Goal: Information Seeking & Learning: Learn about a topic

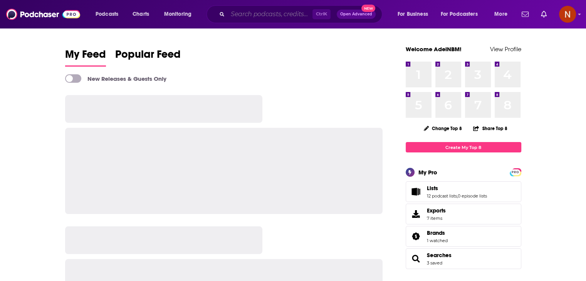
click at [276, 16] on input "Search podcasts, credits, & more..." at bounding box center [270, 14] width 85 height 12
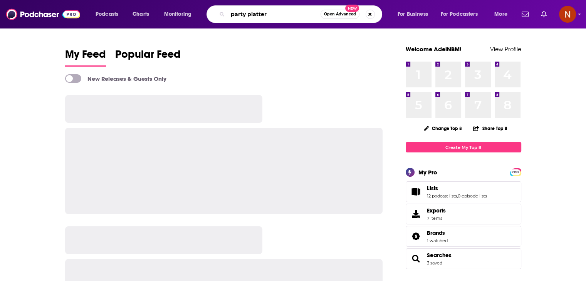
type input "party platter"
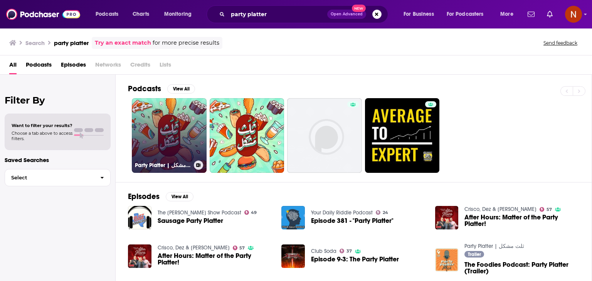
click at [165, 137] on link "Party Platter | ثلث مشكل" at bounding box center [169, 135] width 75 height 75
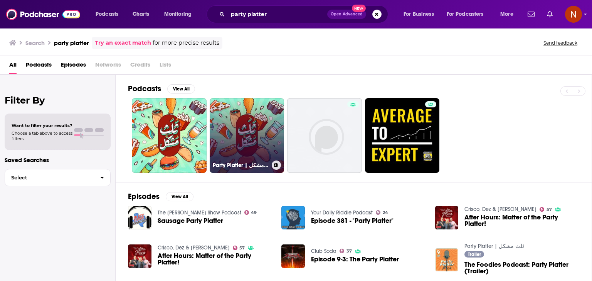
click at [230, 133] on link "Party Platter | ثلث مشكل" at bounding box center [247, 135] width 75 height 75
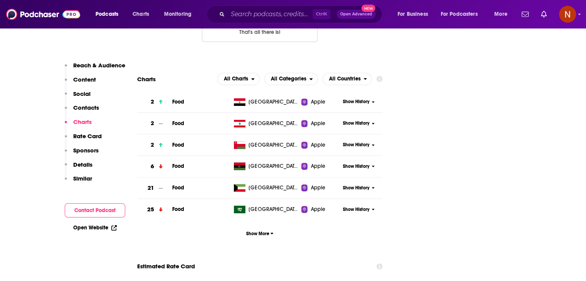
scroll to position [740, 0]
click at [266, 227] on button "Show More" at bounding box center [260, 234] width 246 height 14
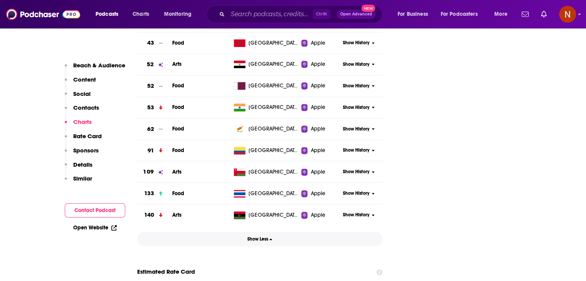
scroll to position [1016, 0]
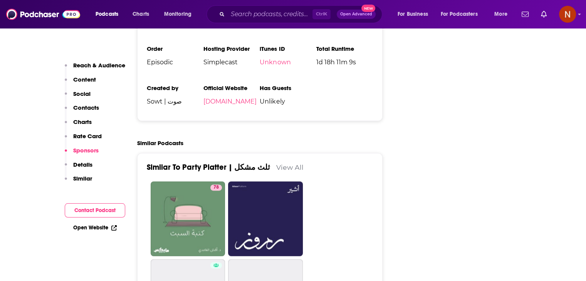
scroll to position [1190, 0]
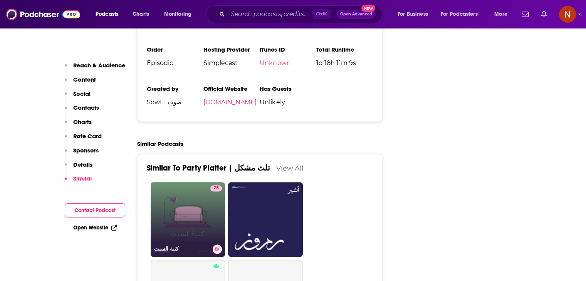
click at [200, 187] on link "78 كنبة السبت" at bounding box center [188, 219] width 75 height 75
type input "[URL][DOMAIN_NAME]"
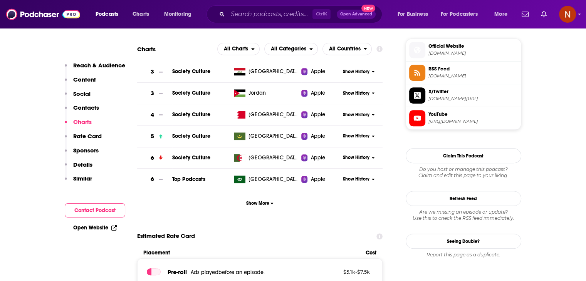
scroll to position [691, 0]
click at [257, 209] on button "Show More" at bounding box center [260, 203] width 246 height 14
